Goal: Information Seeking & Learning: Learn about a topic

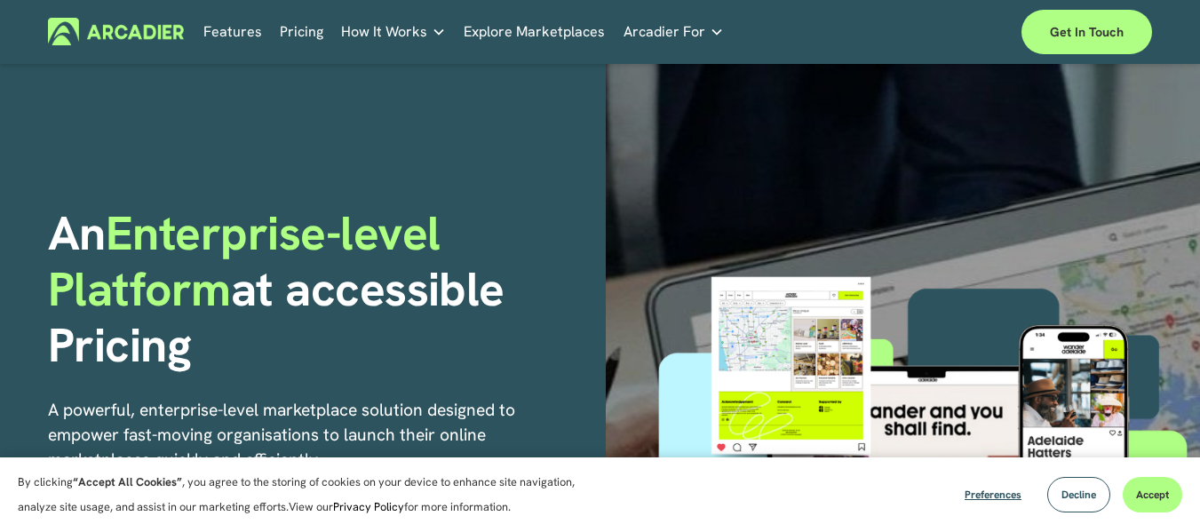
click at [297, 31] on link "Pricing" at bounding box center [302, 32] width 44 height 28
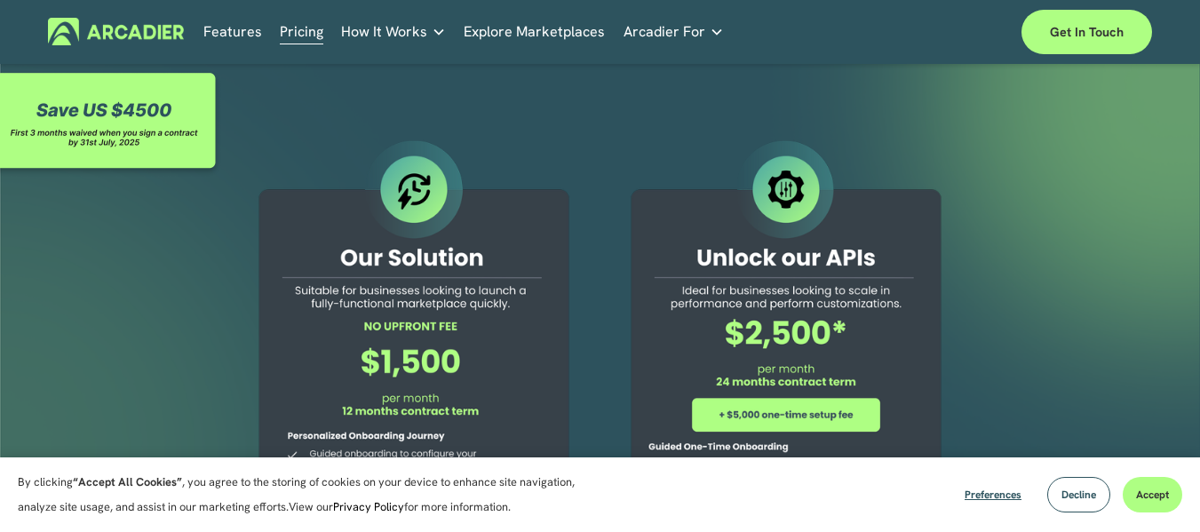
click at [234, 28] on link "Features" at bounding box center [232, 32] width 59 height 28
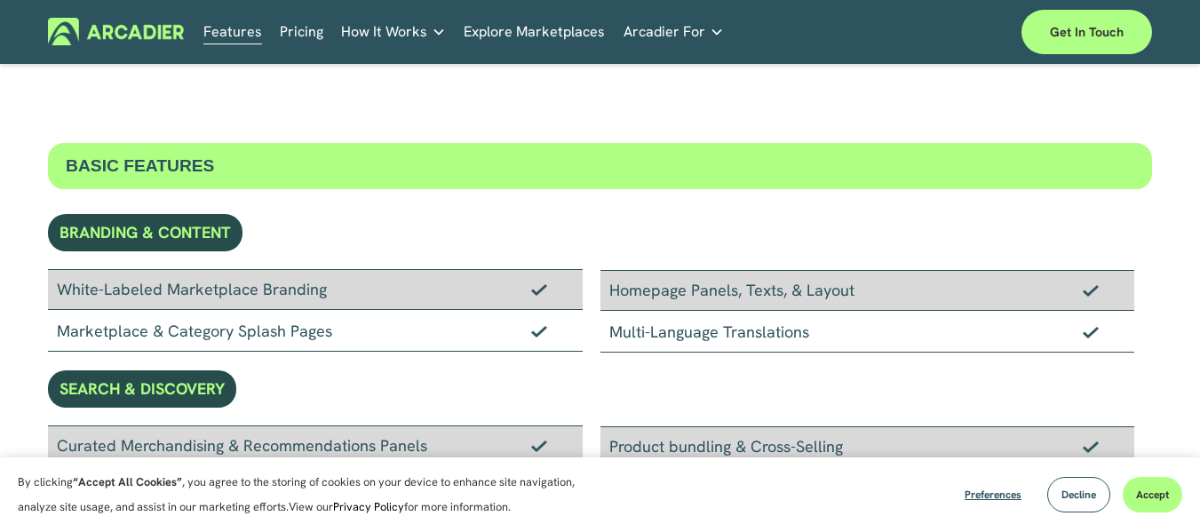
click at [239, 30] on link "Features" at bounding box center [232, 32] width 59 height 28
click at [295, 28] on link "Pricing" at bounding box center [302, 32] width 44 height 28
